Goal: Check status: Check status

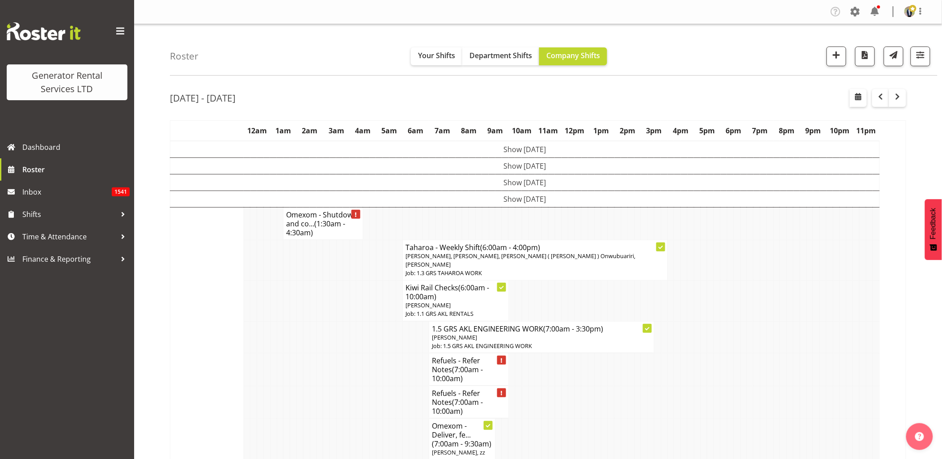
click at [115, 27] on span at bounding box center [120, 31] width 14 height 14
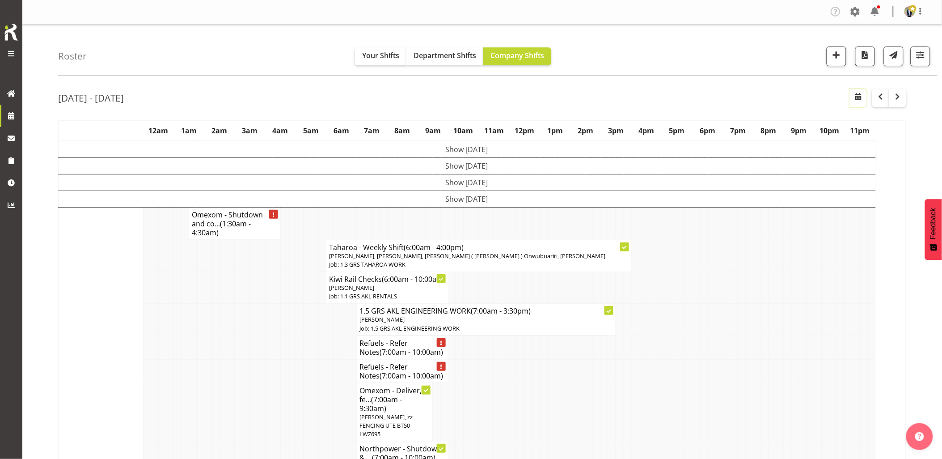
click at [861, 97] on span "button" at bounding box center [858, 96] width 11 height 11
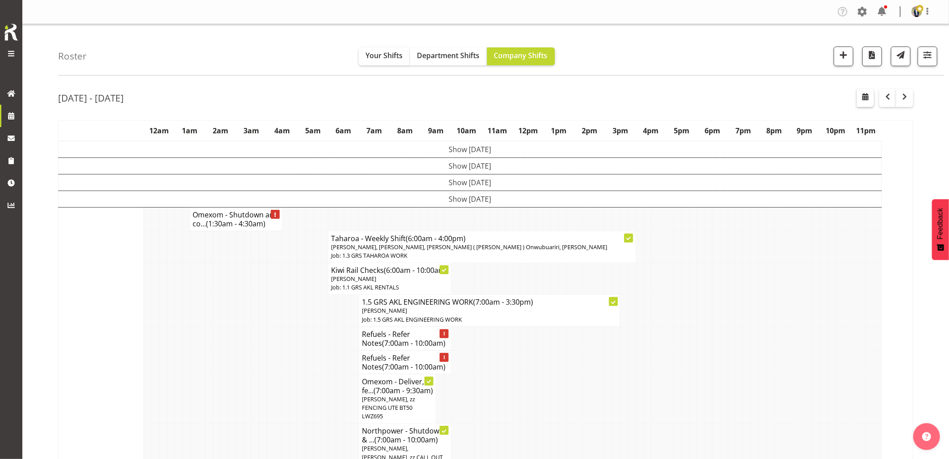
select select "8"
select select "2025"
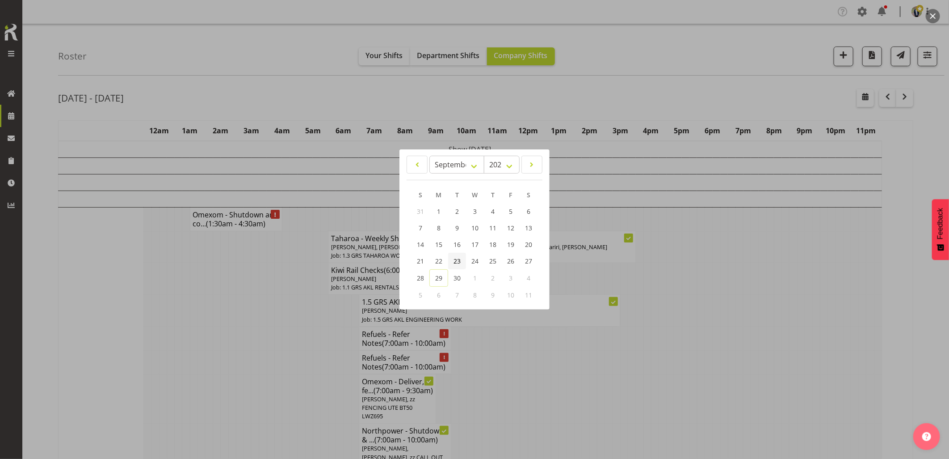
click at [461, 262] on link "23" at bounding box center [457, 261] width 18 height 17
click at [296, 346] on div at bounding box center [474, 229] width 949 height 459
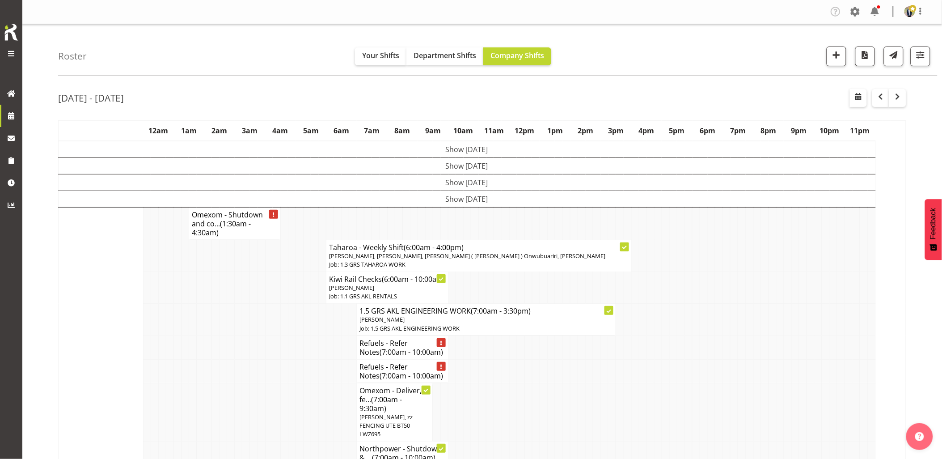
click at [442, 150] on td "Show [DATE]" at bounding box center [467, 149] width 817 height 17
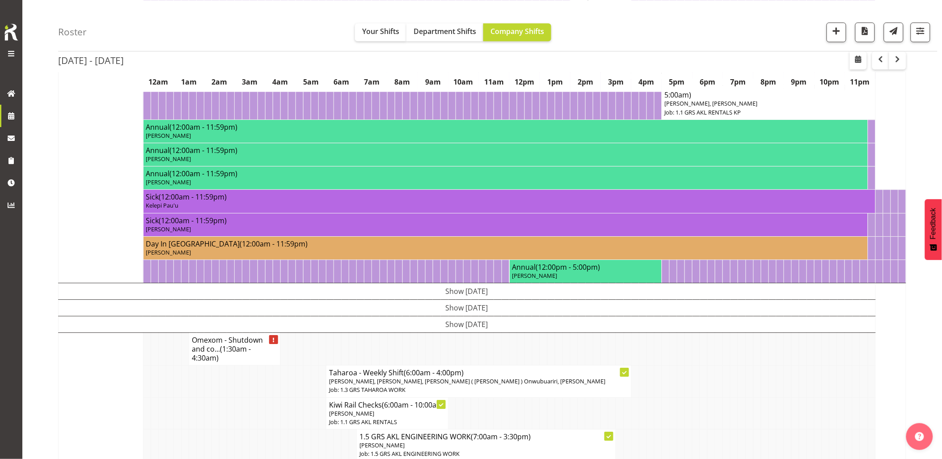
scroll to position [944, 0]
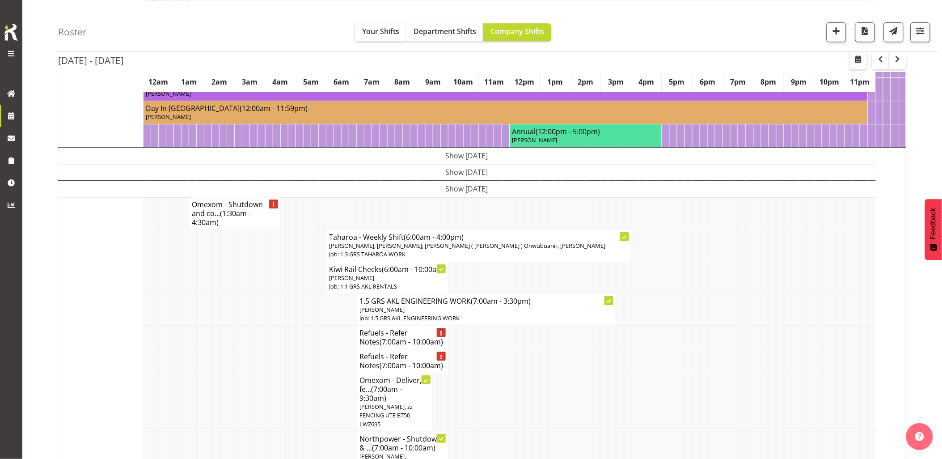
click at [249, 307] on td at bounding box center [246, 309] width 8 height 32
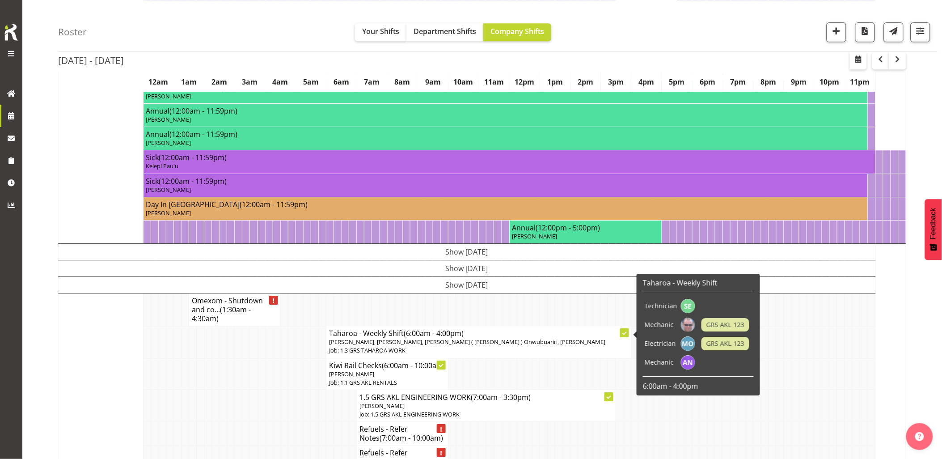
scroll to position [894, 0]
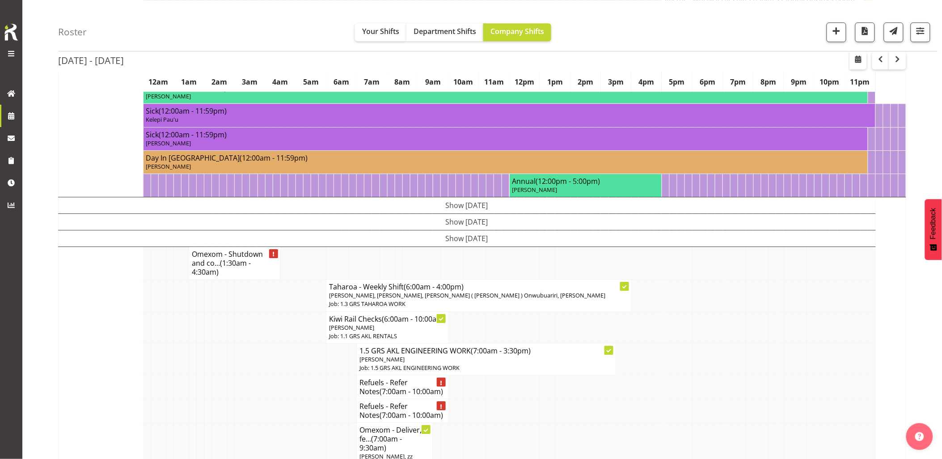
click at [479, 208] on td "Show [DATE]" at bounding box center [467, 205] width 817 height 17
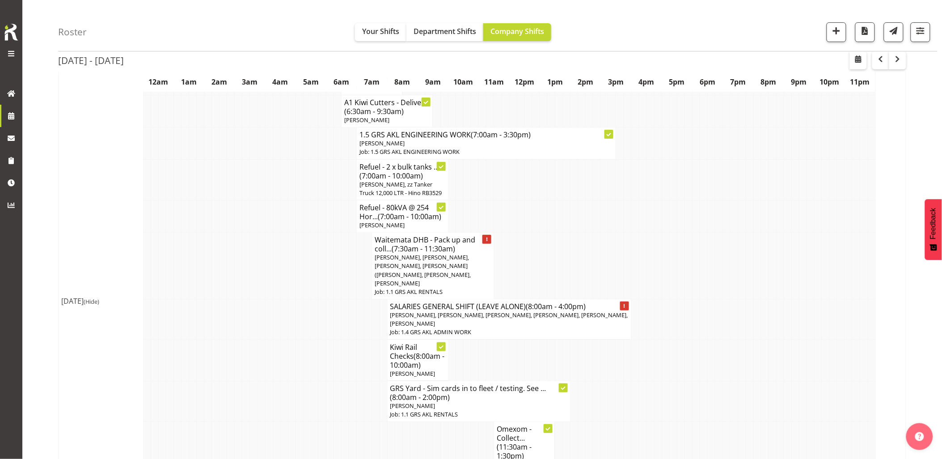
scroll to position [1192, 0]
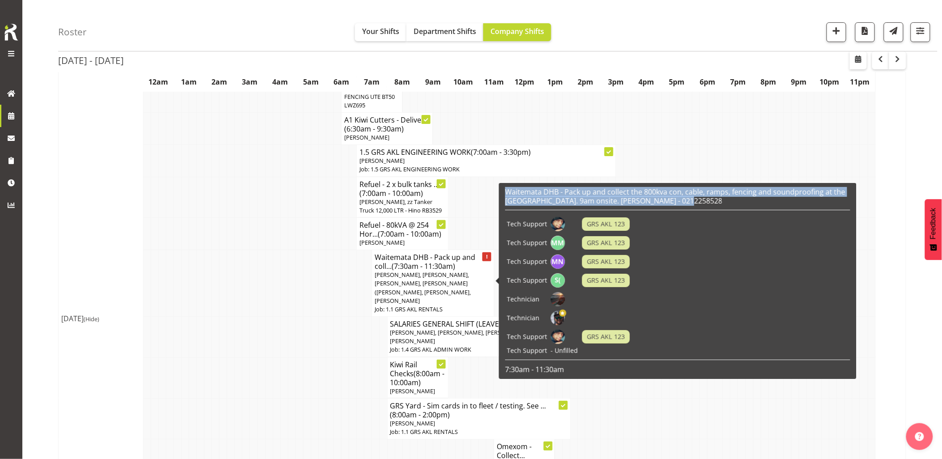
drag, startPoint x: 702, startPoint y: 202, endPoint x: 501, endPoint y: 190, distance: 202.0
click at [501, 190] on div "Waitemata DHB - Pack up and collect the 800kva con, cable, ramps, fencing and s…" at bounding box center [678, 281] width 358 height 196
drag, startPoint x: 683, startPoint y: 203, endPoint x: 505, endPoint y: 193, distance: 177.7
click at [505, 193] on h6 "Waitemata DHB - Pack up and collect the 800kva con, cable, ramps, fencing and s…" at bounding box center [677, 196] width 345 height 18
copy h6 "Waitemata DHB - Pack up and collect the 800kva con, cable, ramps, fencing and s…"
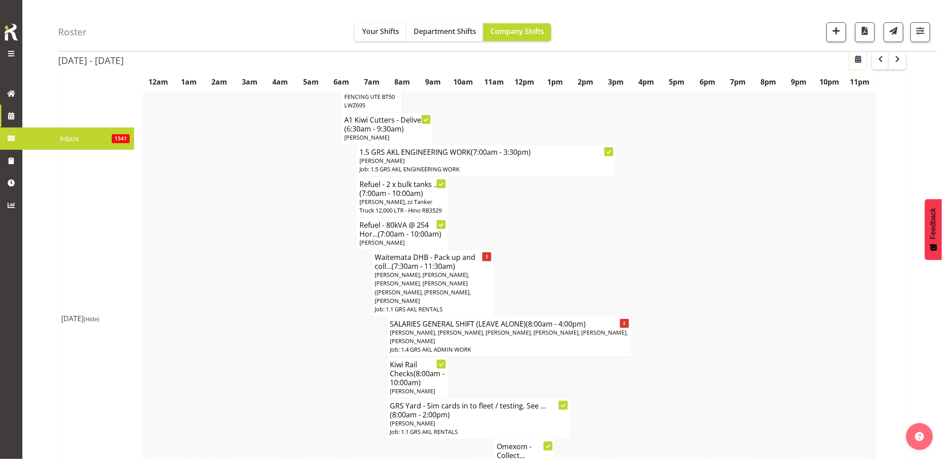
click at [851, 63] on button "button" at bounding box center [858, 60] width 17 height 18
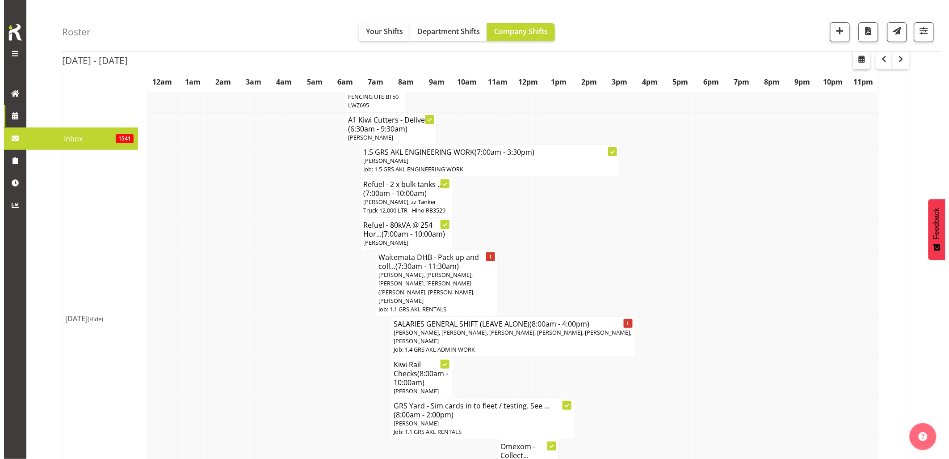
scroll to position [1188, 0]
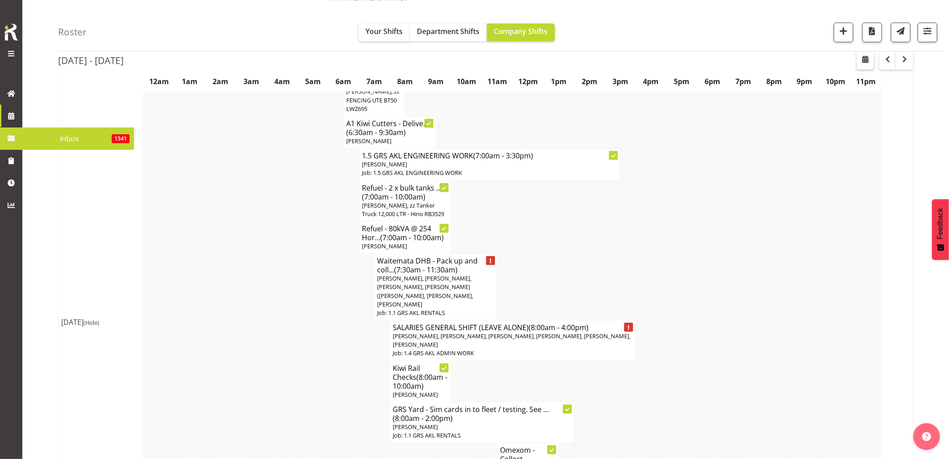
select select "8"
select select "2025"
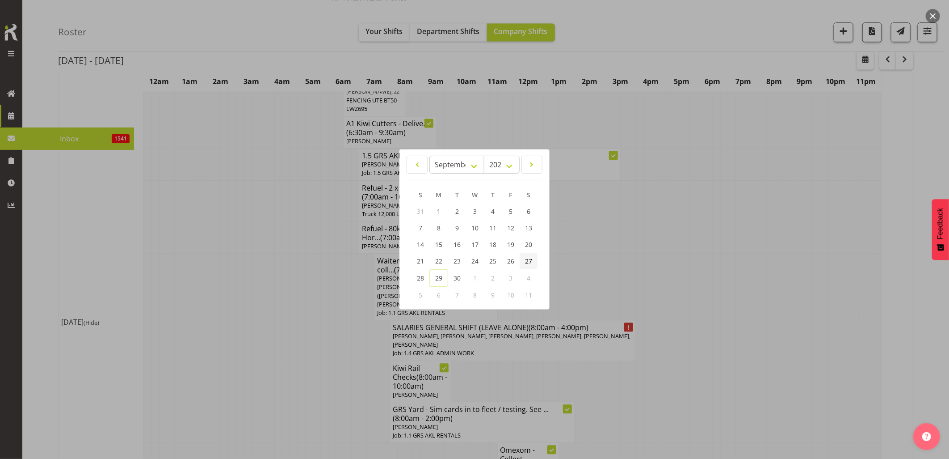
click at [527, 262] on span "27" at bounding box center [528, 261] width 7 height 8
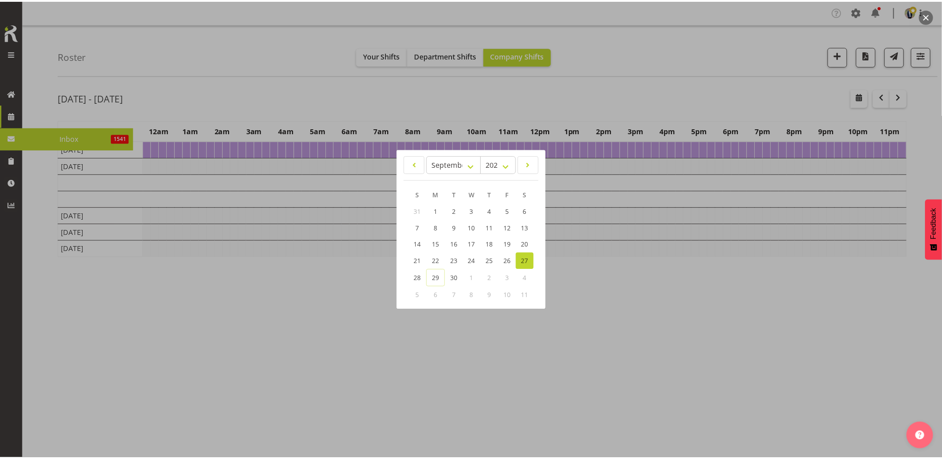
scroll to position [0, 0]
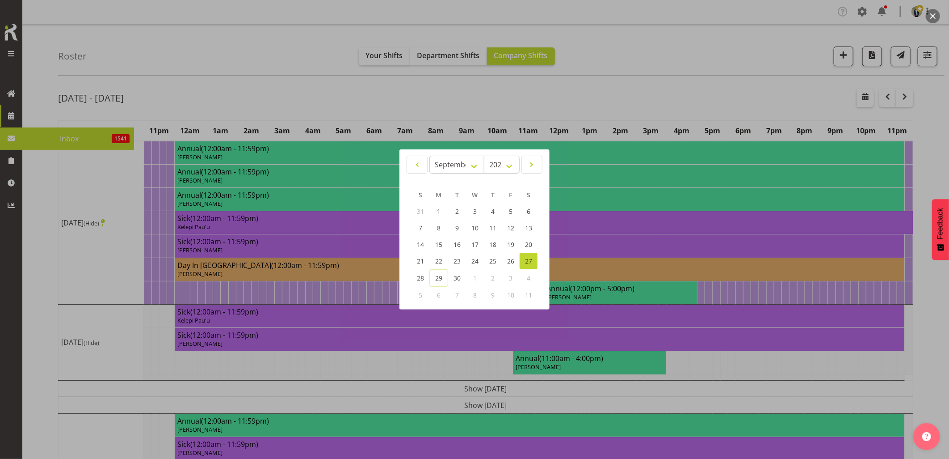
click at [289, 334] on div at bounding box center [474, 229] width 949 height 459
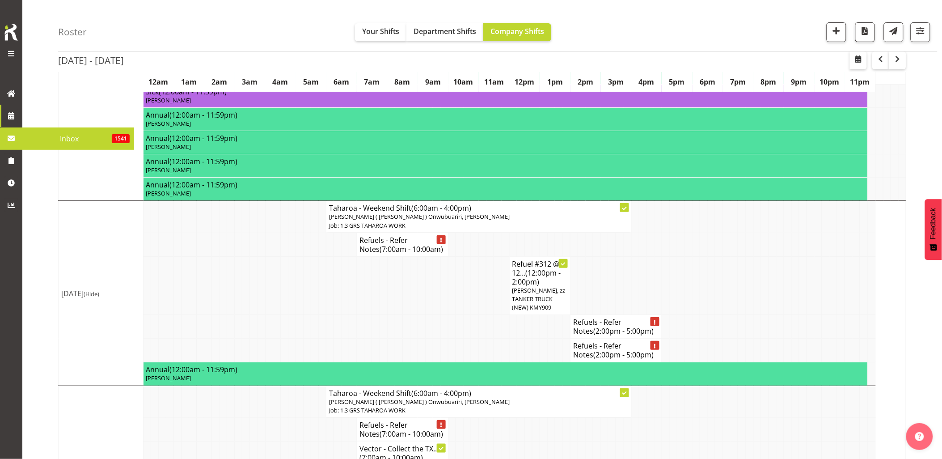
scroll to position [2433, 0]
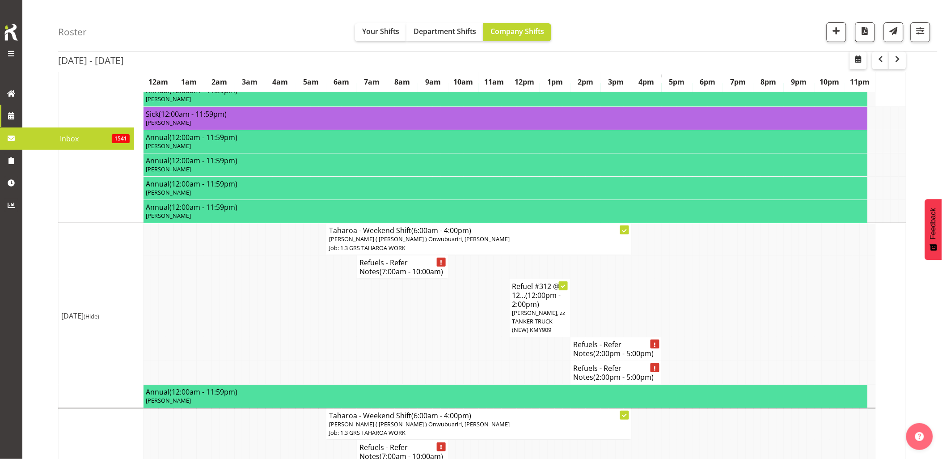
click at [464, 305] on td at bounding box center [467, 307] width 8 height 59
